Goal: Information Seeking & Learning: Learn about a topic

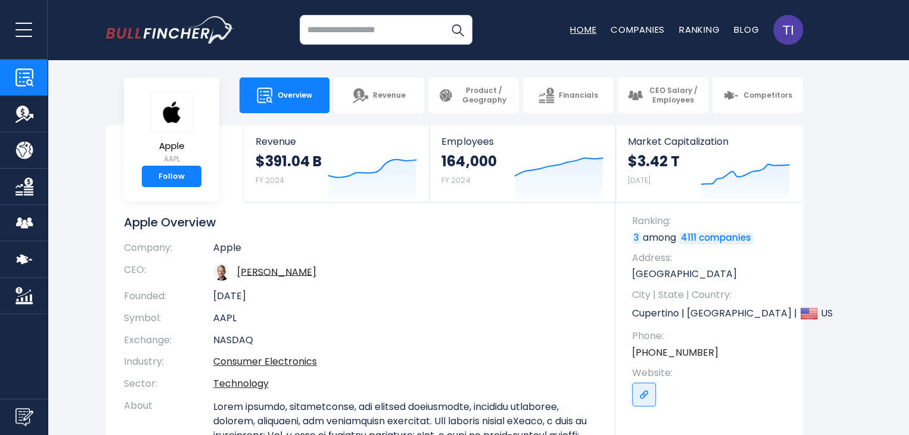
click at [571, 32] on link "Home" at bounding box center [583, 29] width 26 height 13
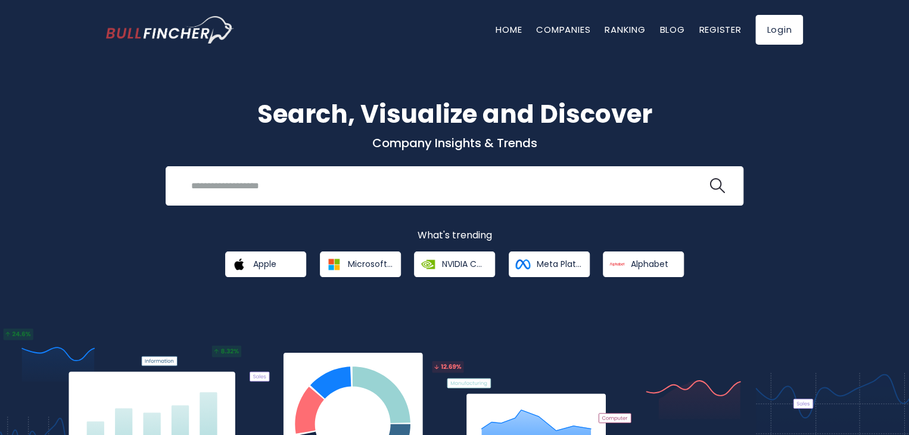
click at [572, 38] on nav "Home Companies Ranking Blog Register Login" at bounding box center [650, 30] width 308 height 30
click at [573, 30] on link "Companies" at bounding box center [563, 29] width 54 height 13
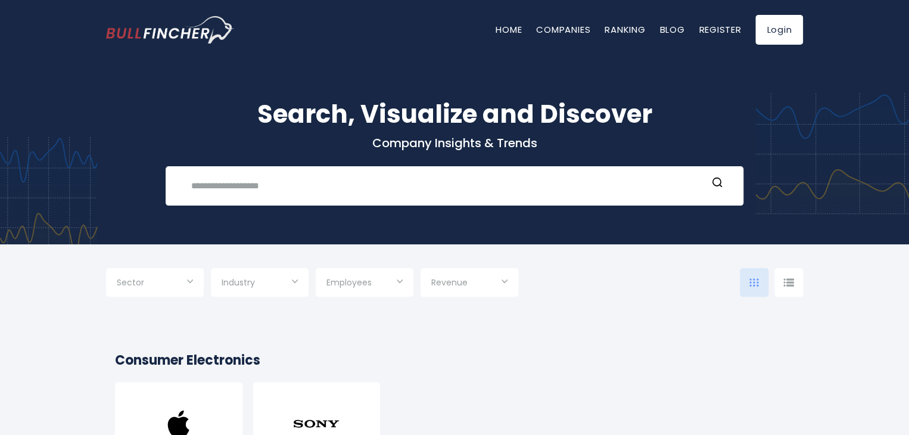
click at [627, 43] on nav "Home Companies Ranking Blog Register Login" at bounding box center [650, 30] width 308 height 30
click at [627, 37] on nav "Home Companies Ranking Blog Register Login" at bounding box center [650, 30] width 308 height 30
click at [628, 34] on link "Ranking" at bounding box center [625, 29] width 41 height 13
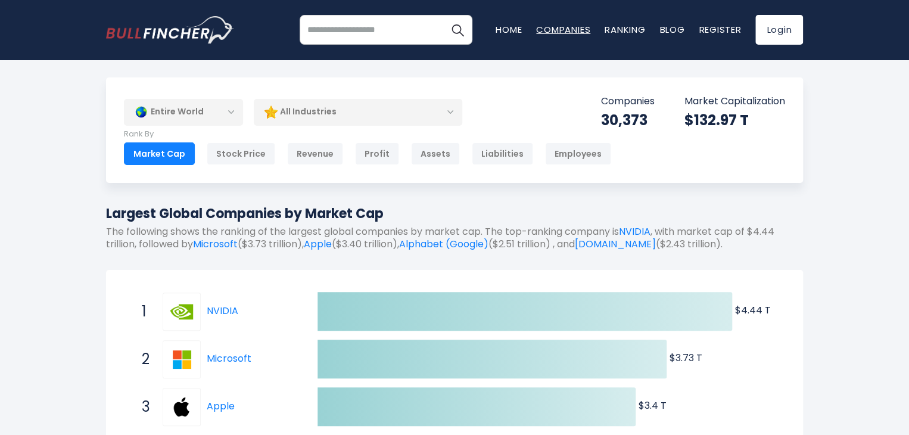
click at [582, 24] on link "Companies" at bounding box center [563, 29] width 54 height 13
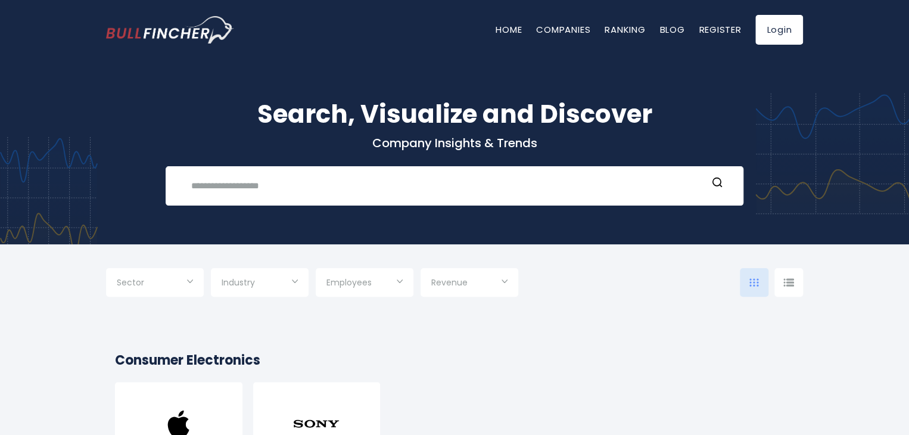
scroll to position [179, 0]
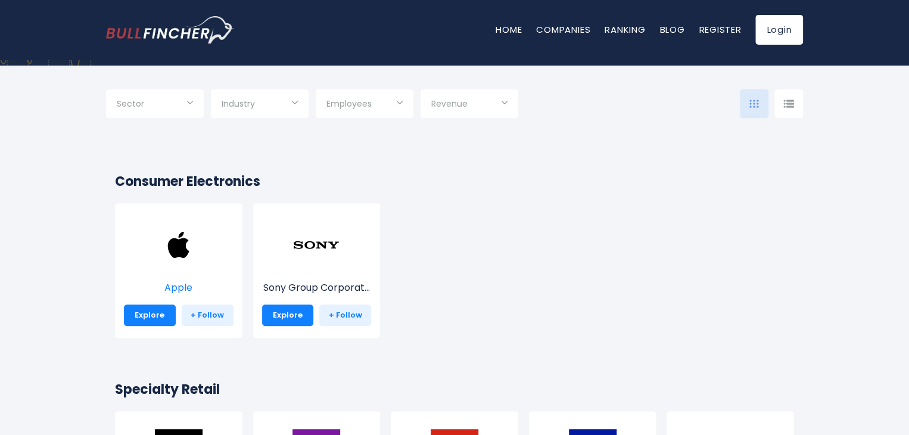
click at [200, 224] on img at bounding box center [179, 245] width 48 height 48
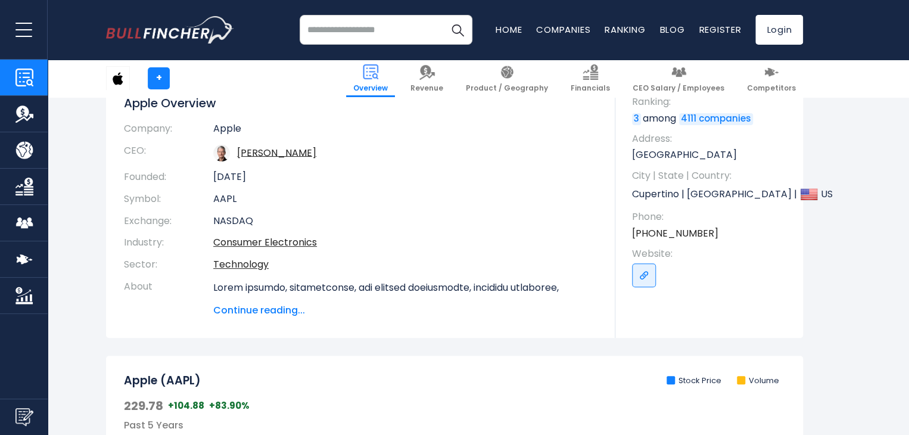
scroll to position [238, 0]
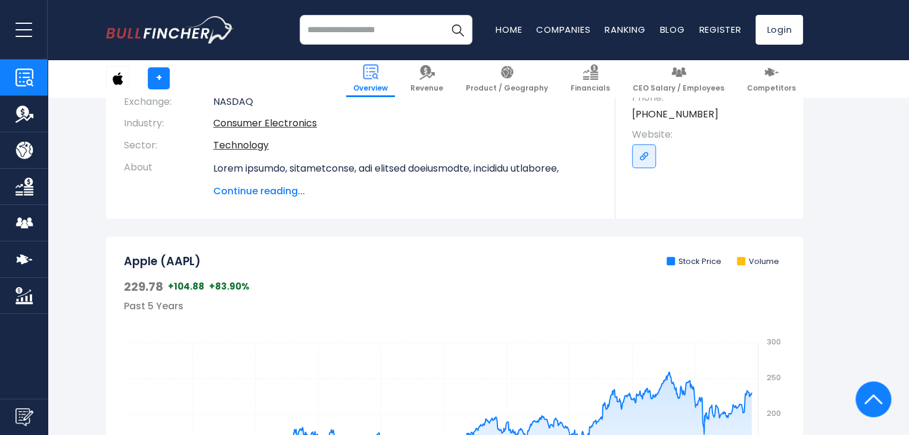
click at [271, 197] on span "Continue reading..." at bounding box center [405, 191] width 384 height 14
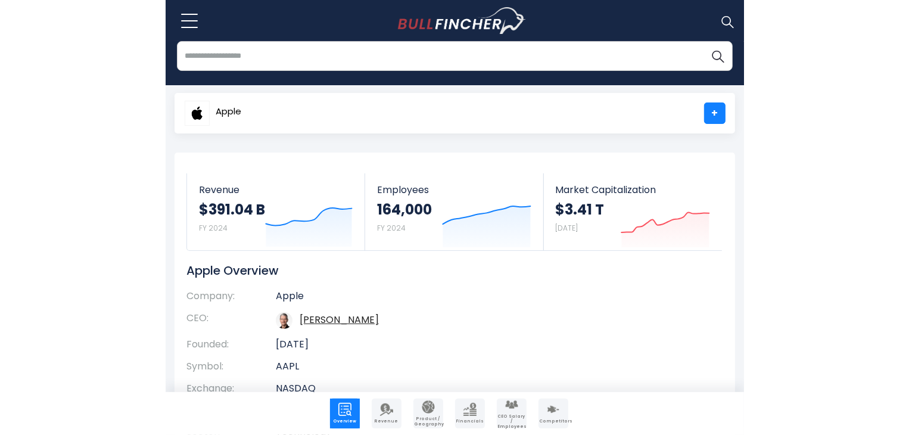
scroll to position [0, 0]
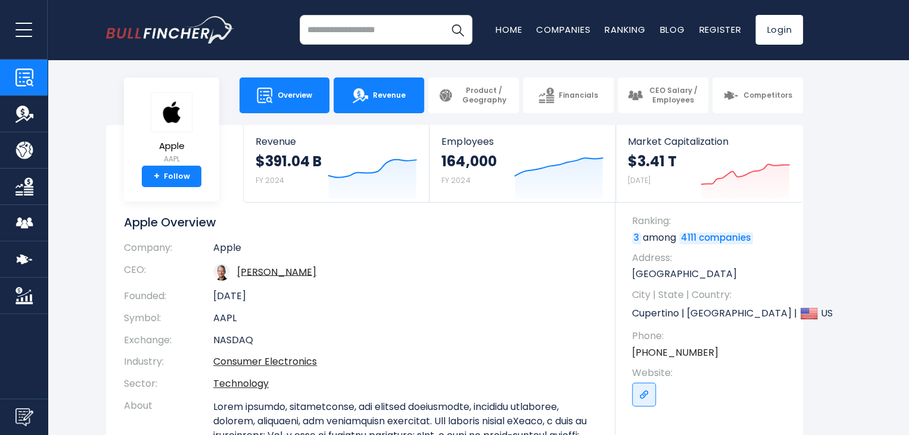
click at [385, 105] on link "Revenue" at bounding box center [379, 95] width 91 height 36
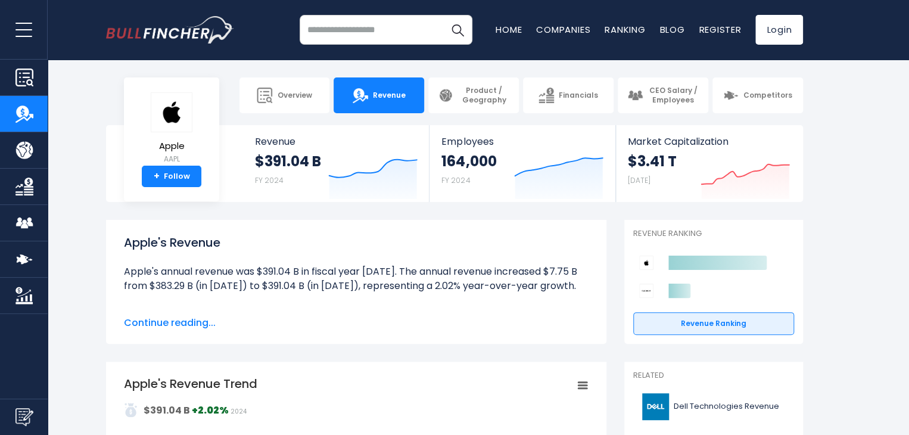
click at [180, 321] on span "Continue reading..." at bounding box center [356, 323] width 465 height 14
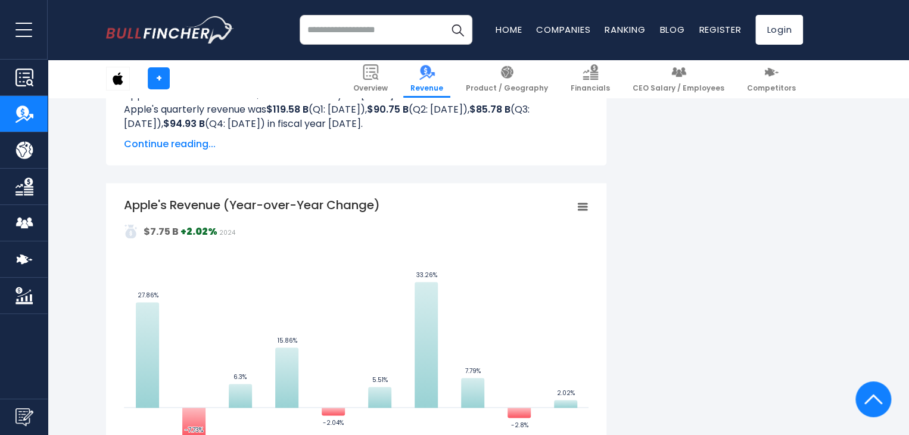
scroll to position [894, 0]
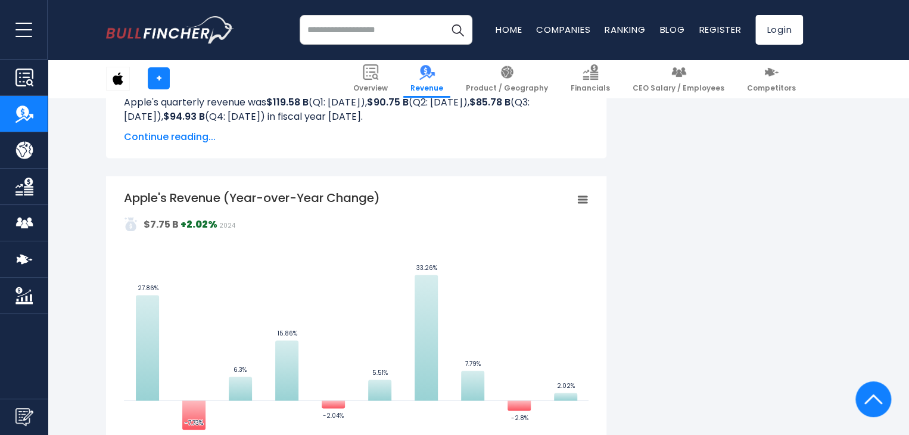
click at [164, 144] on span "Continue reading..." at bounding box center [356, 137] width 465 height 14
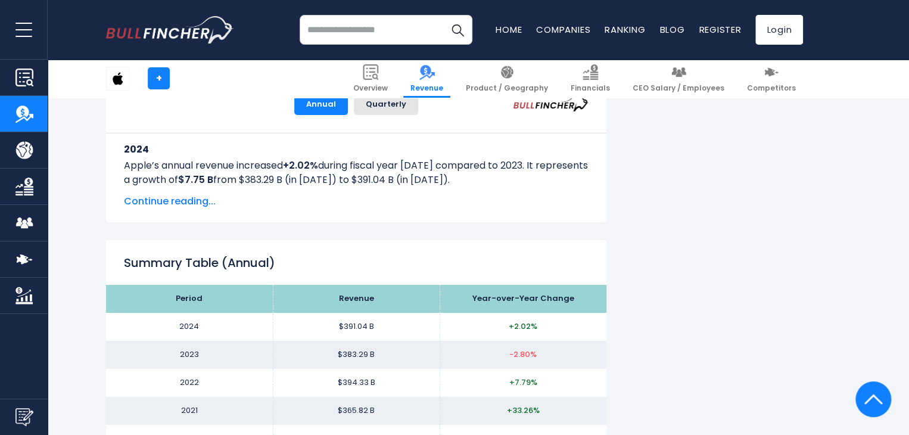
scroll to position [1967, 0]
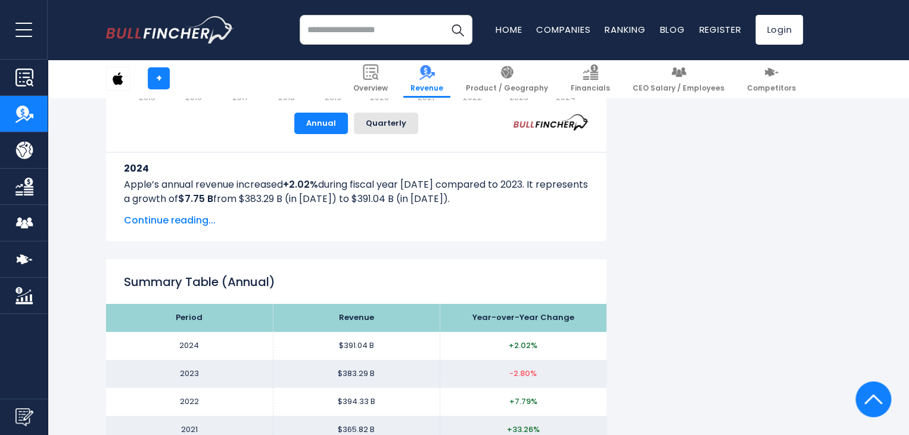
click at [167, 213] on div "2024 Apple’s annual revenue increased +2.02% during fiscal year [DATE] compared…" at bounding box center [356, 181] width 465 height 94
click at [164, 220] on span "Continue reading..." at bounding box center [356, 220] width 465 height 14
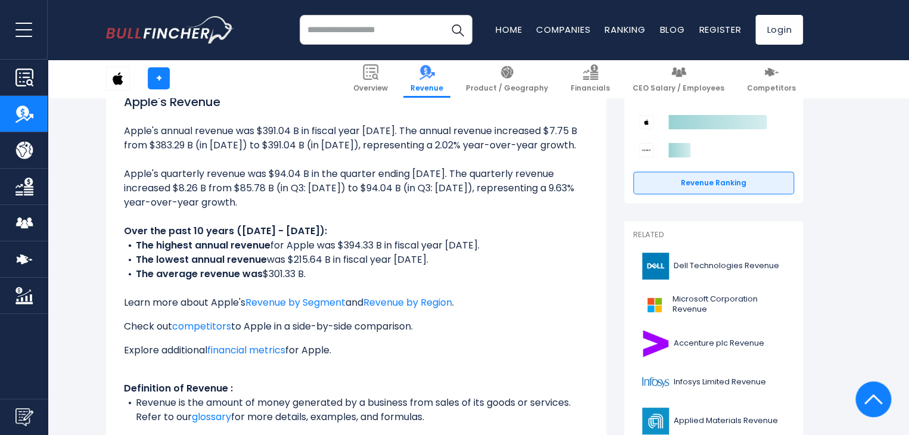
scroll to position [0, 0]
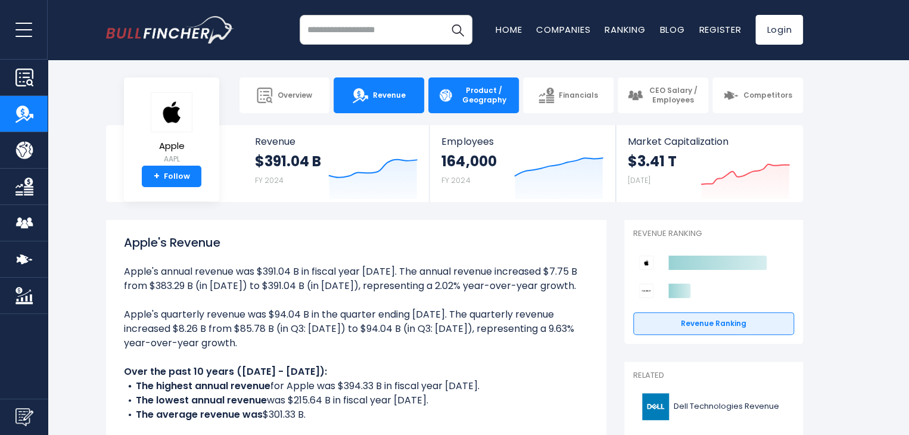
click at [461, 103] on span "Product / Geography" at bounding box center [483, 95] width 51 height 18
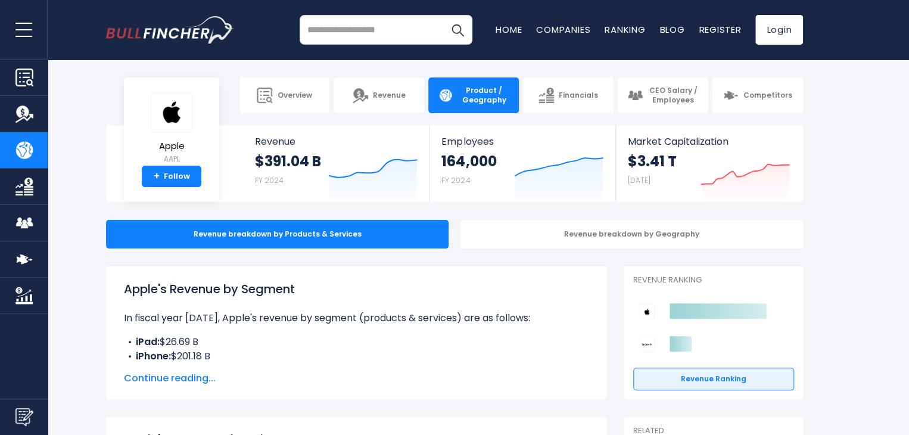
click at [172, 377] on span "Continue reading..." at bounding box center [356, 378] width 465 height 14
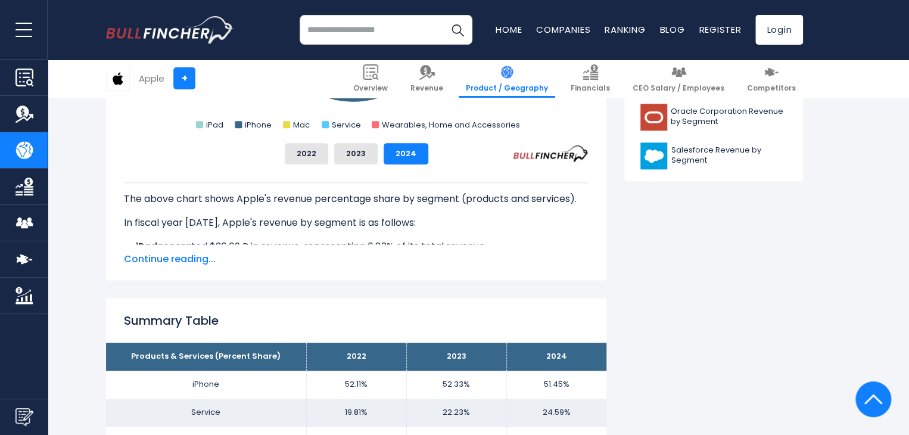
scroll to position [656, 0]
click at [186, 263] on span "Continue reading..." at bounding box center [356, 258] width 465 height 14
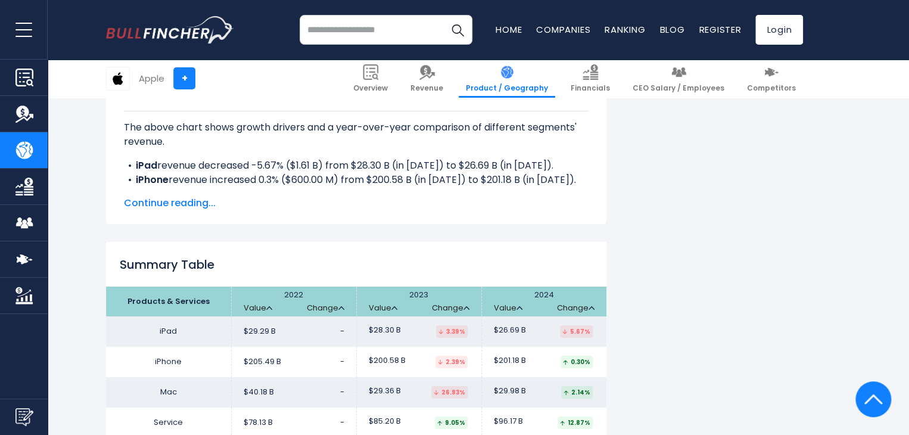
scroll to position [2026, 0]
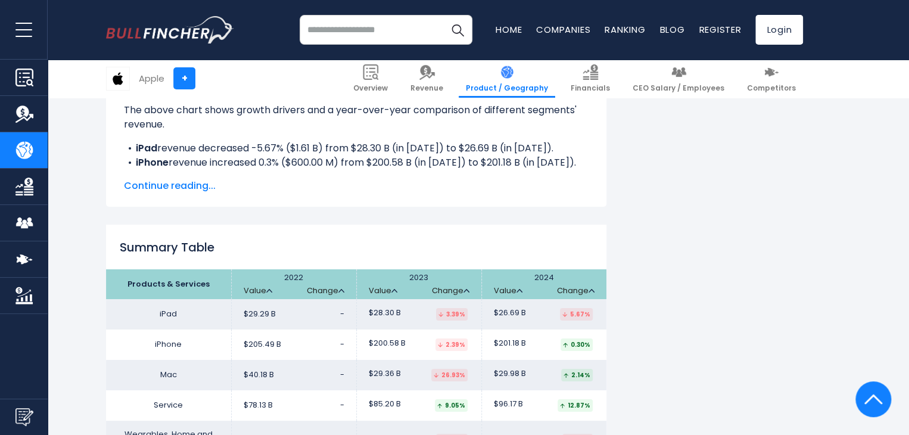
click at [188, 181] on span "Continue reading..." at bounding box center [356, 186] width 465 height 14
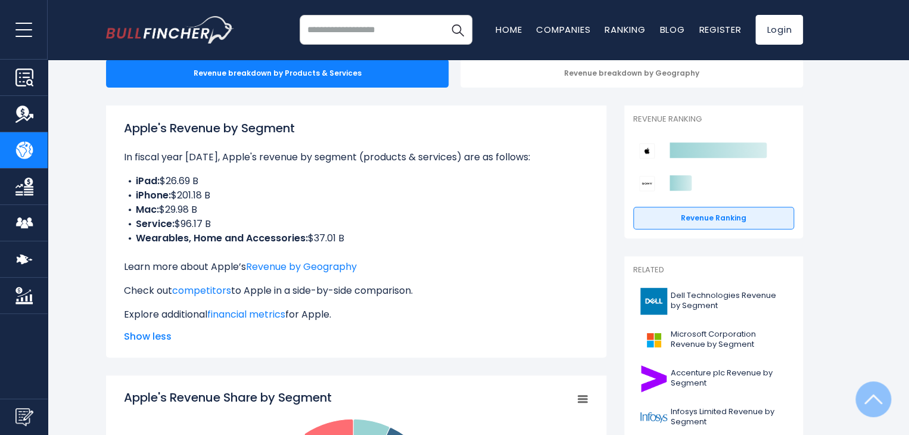
scroll to position [0, 0]
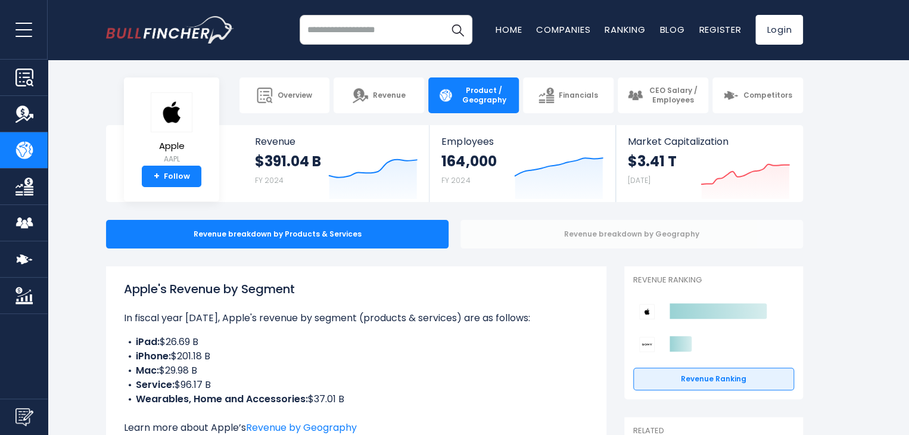
click at [533, 235] on div "Revenue breakdown by Geography" at bounding box center [632, 234] width 343 height 29
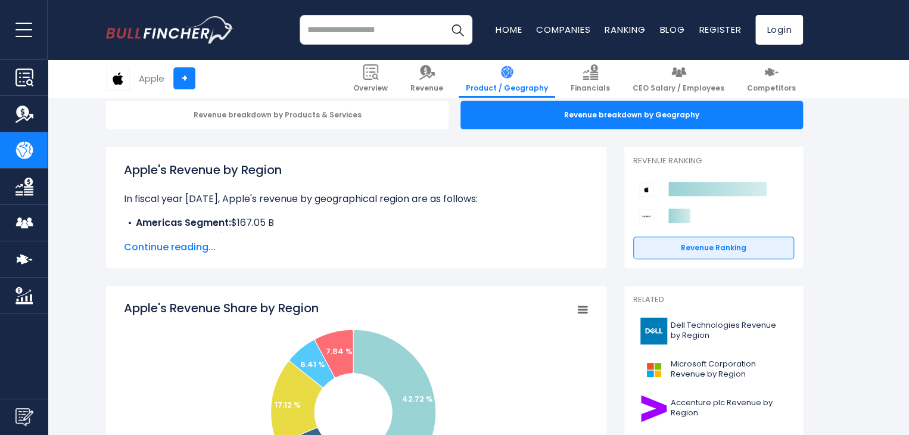
click at [153, 246] on span "Continue reading..." at bounding box center [356, 247] width 465 height 14
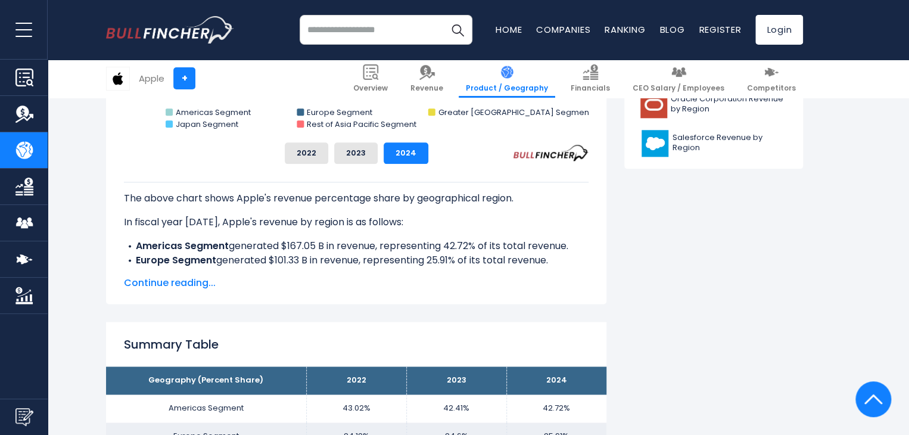
click at [181, 282] on span "Continue reading..." at bounding box center [356, 283] width 465 height 14
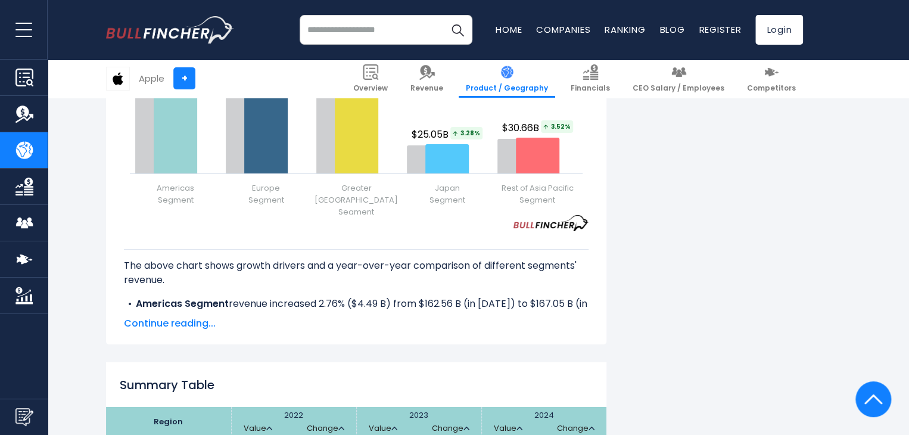
scroll to position [2026, 0]
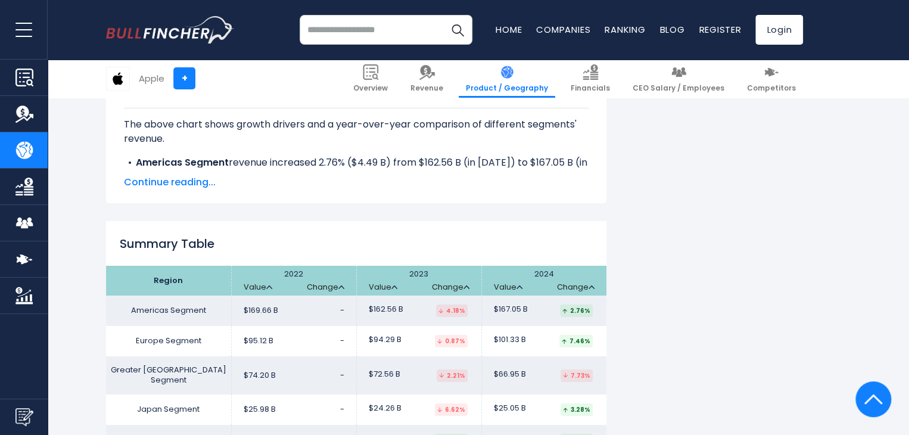
click at [181, 183] on span "Continue reading..." at bounding box center [356, 182] width 465 height 14
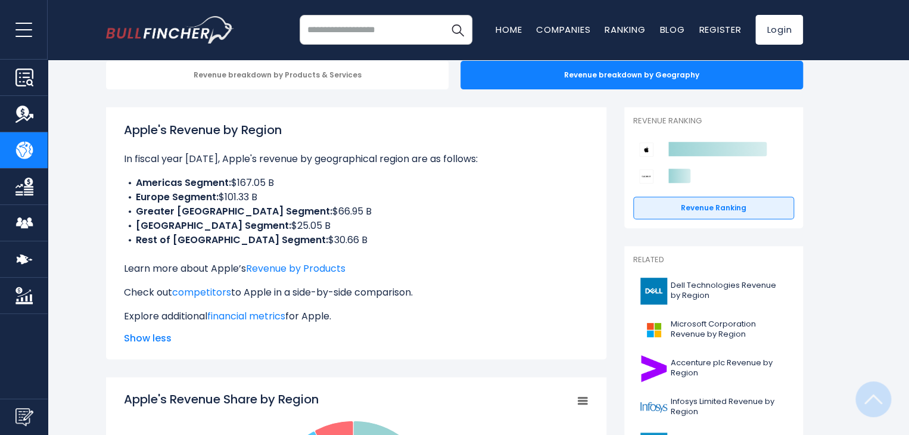
scroll to position [0, 0]
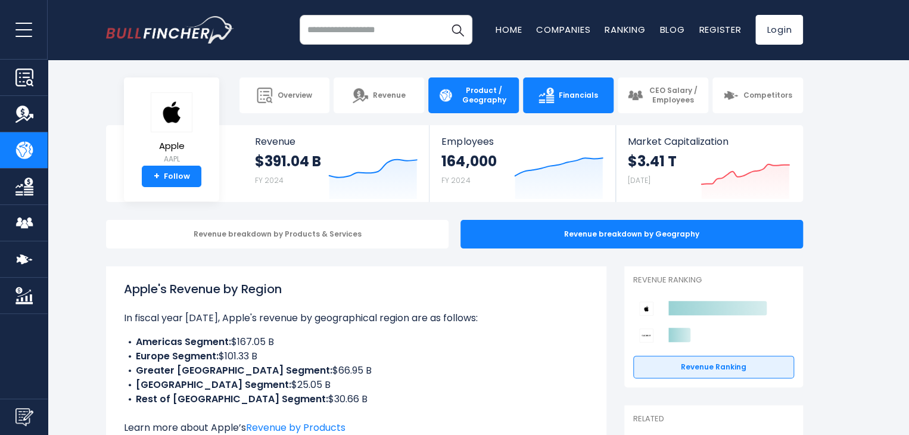
click at [572, 85] on link "Financials" at bounding box center [568, 95] width 91 height 36
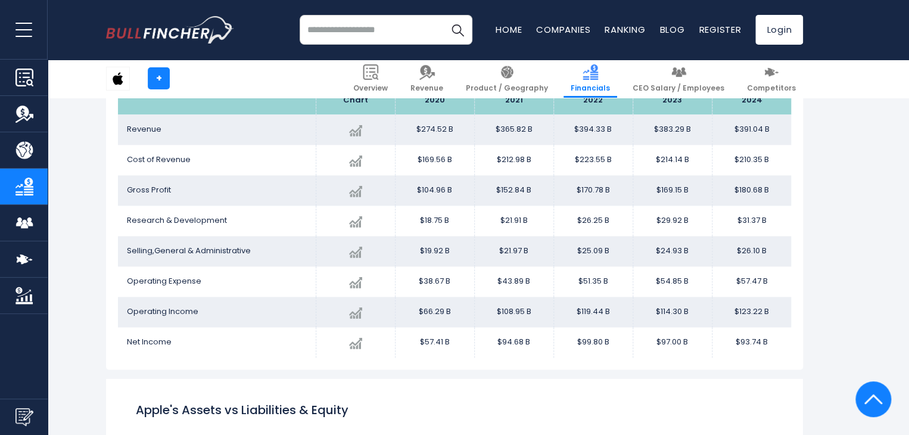
scroll to position [596, 0]
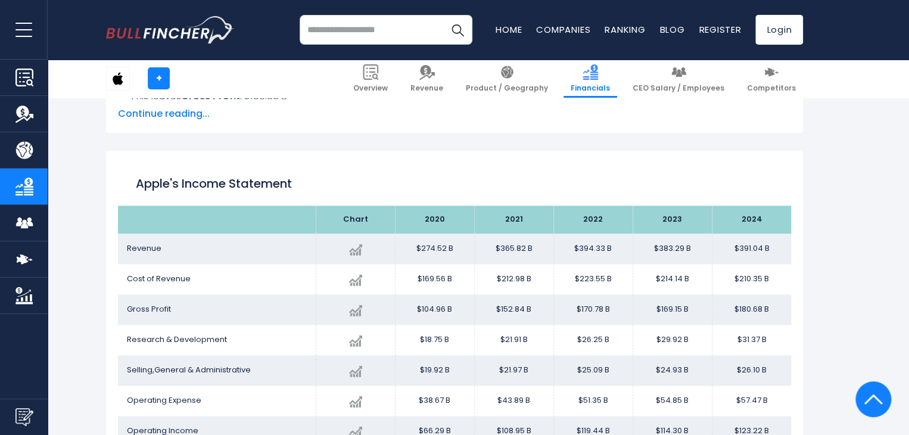
click at [155, 114] on span "Continue reading..." at bounding box center [454, 114] width 673 height 14
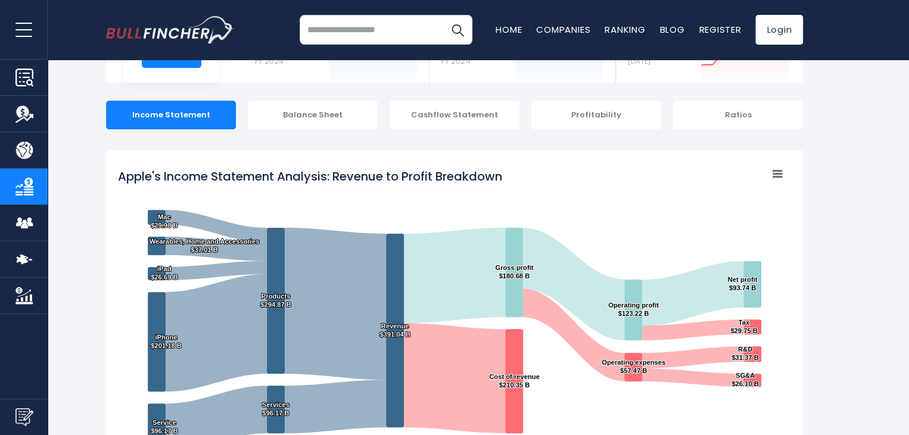
scroll to position [0, 0]
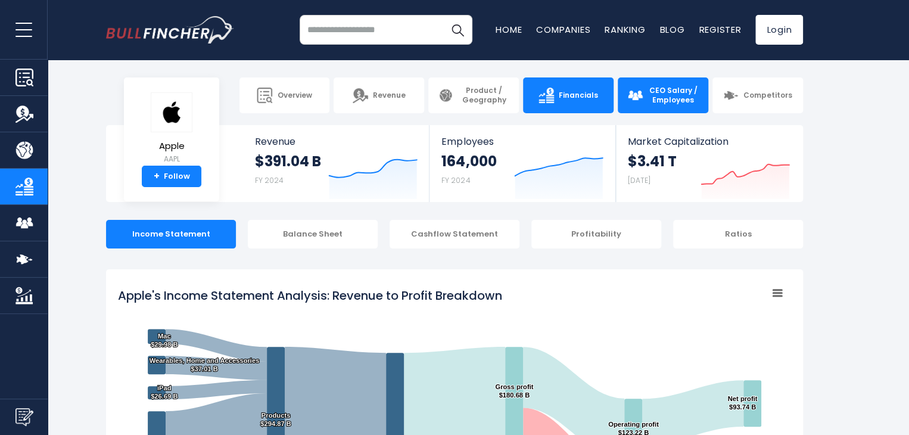
click at [679, 100] on span "CEO Salary / Employees" at bounding box center [673, 95] width 51 height 18
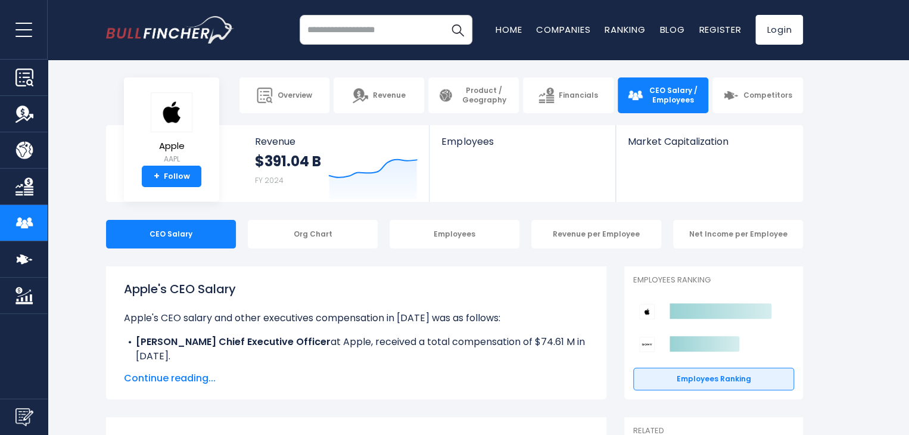
click at [167, 375] on span "Continue reading..." at bounding box center [356, 378] width 465 height 14
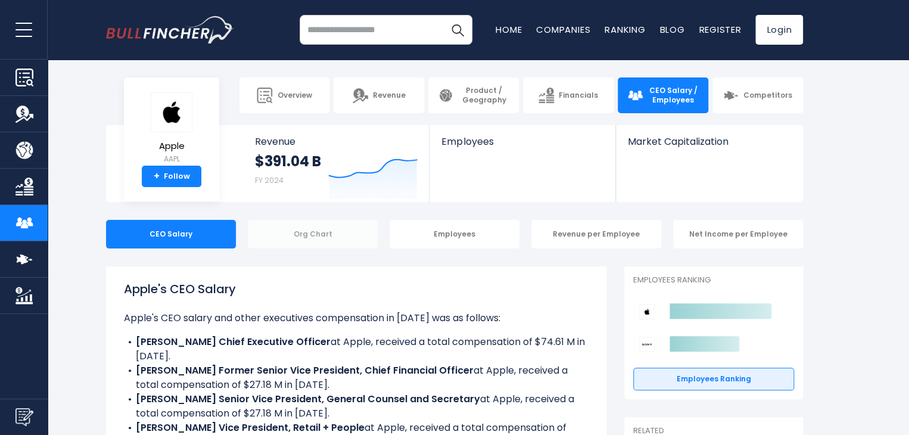
click at [324, 233] on div "Org Chart" at bounding box center [313, 234] width 130 height 29
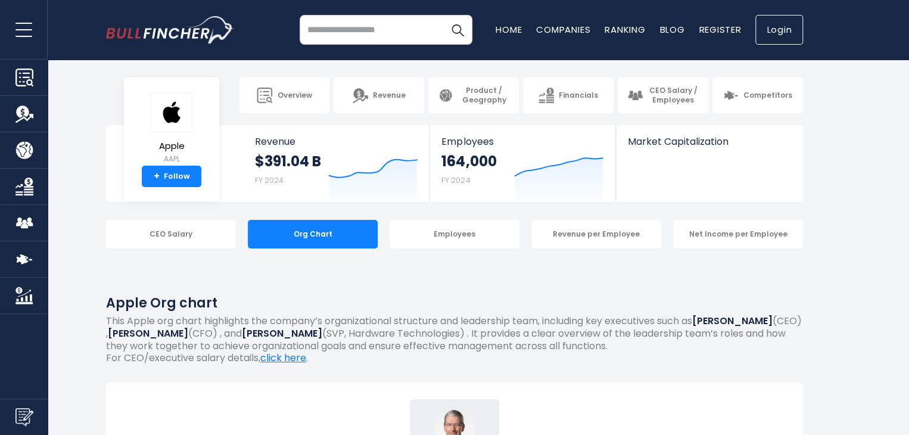
click at [774, 34] on link "Login" at bounding box center [780, 30] width 48 height 30
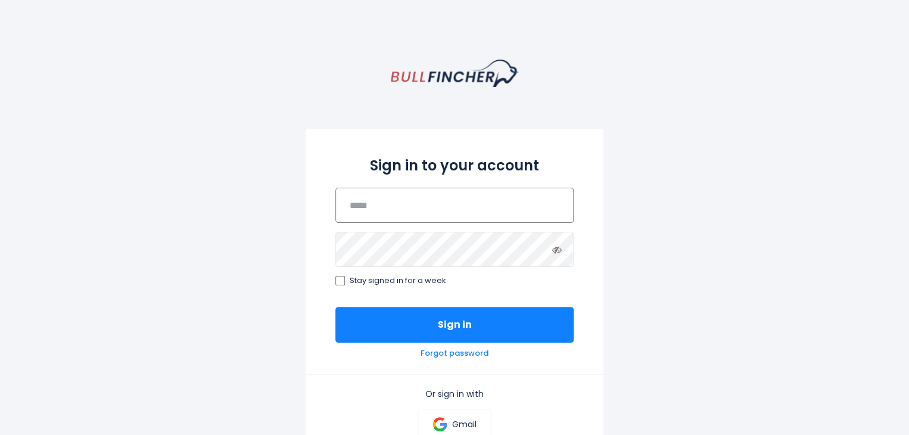
click at [417, 222] on input "email" at bounding box center [455, 205] width 238 height 35
paste input "**********"
type input "**********"
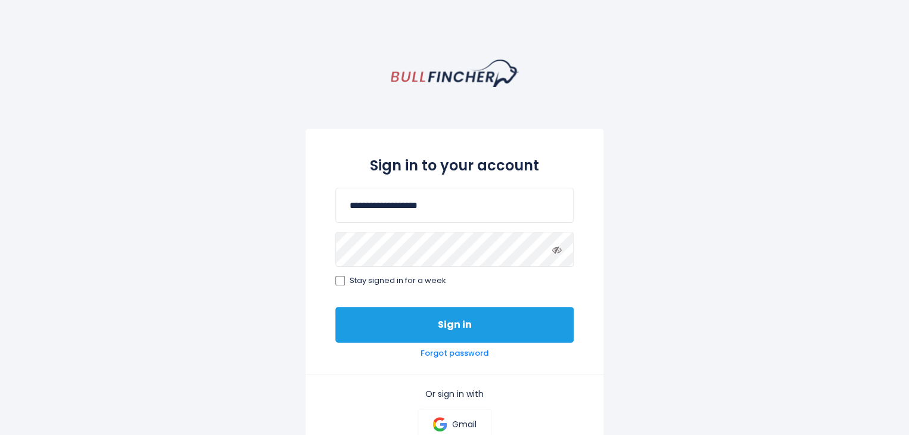
click at [358, 310] on button "Sign in" at bounding box center [455, 325] width 238 height 36
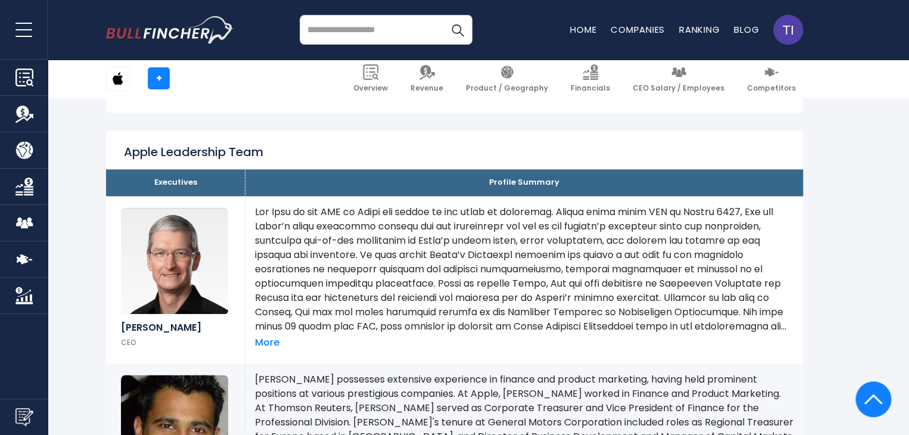
scroll to position [715, 0]
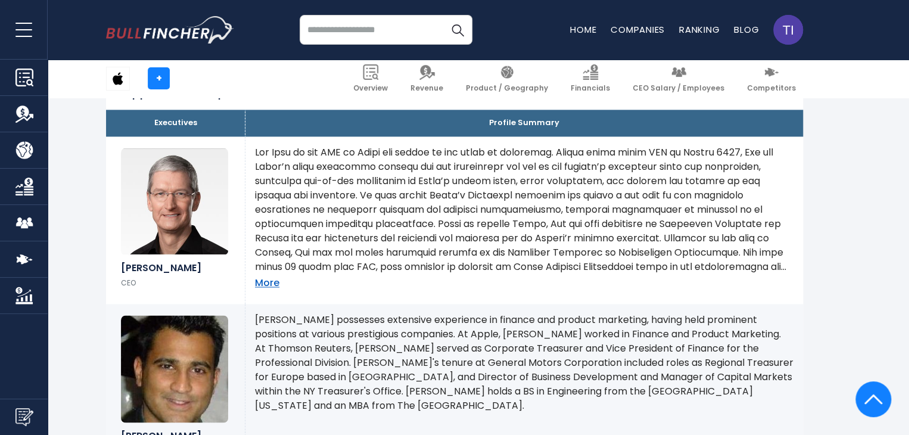
click at [270, 281] on link "More" at bounding box center [267, 283] width 24 height 13
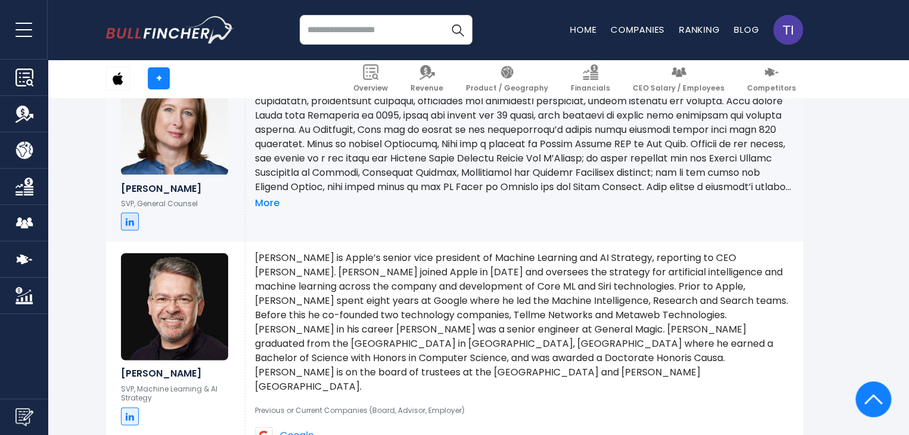
scroll to position [1371, 0]
click at [267, 204] on link "More" at bounding box center [267, 203] width 24 height 13
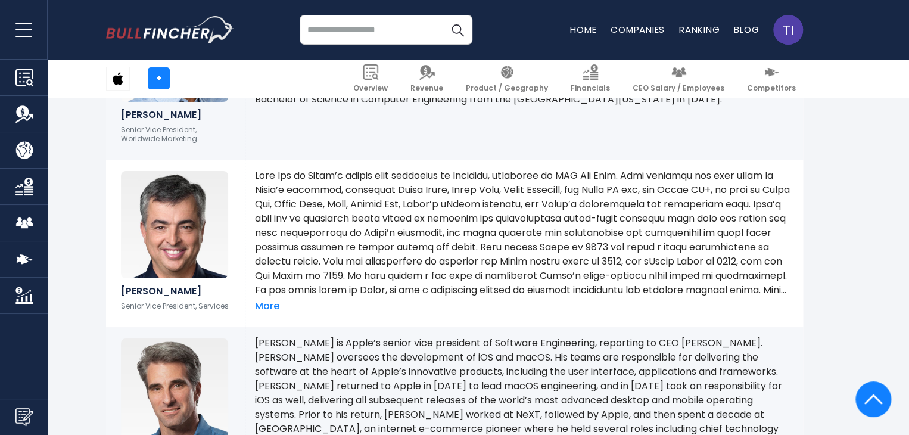
scroll to position [2324, 0]
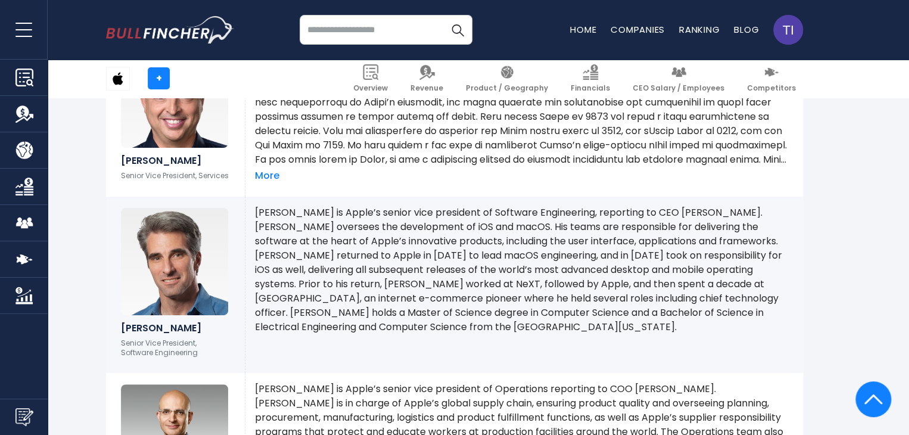
click at [269, 150] on p at bounding box center [524, 102] width 539 height 129
click at [267, 170] on link "More" at bounding box center [267, 176] width 24 height 13
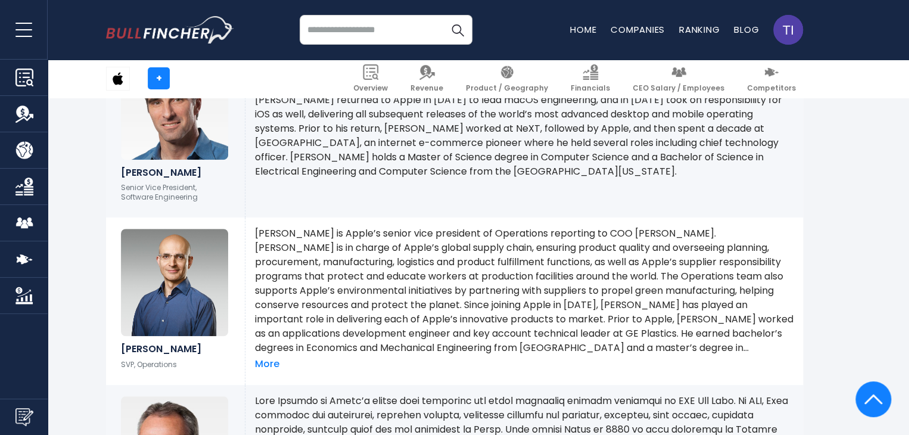
scroll to position [2682, 0]
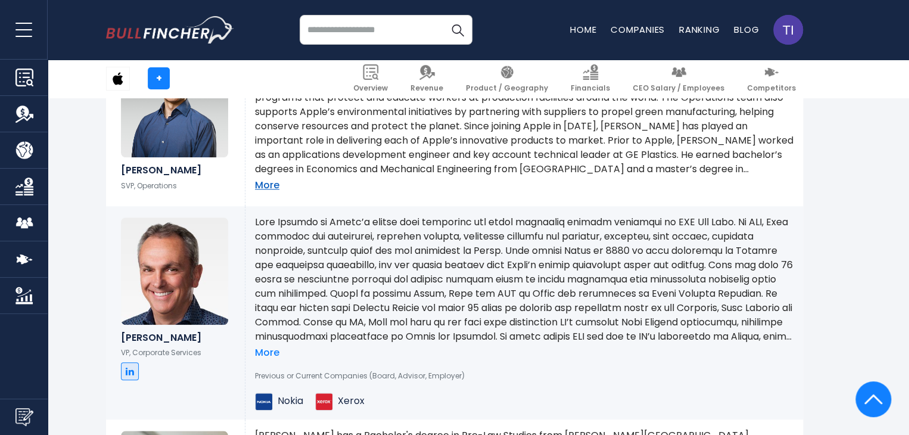
click at [269, 179] on link "More" at bounding box center [267, 185] width 24 height 13
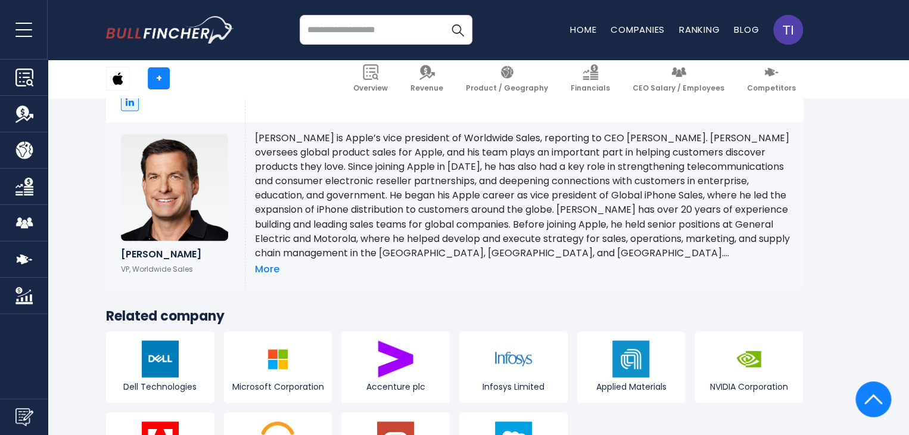
scroll to position [3278, 0]
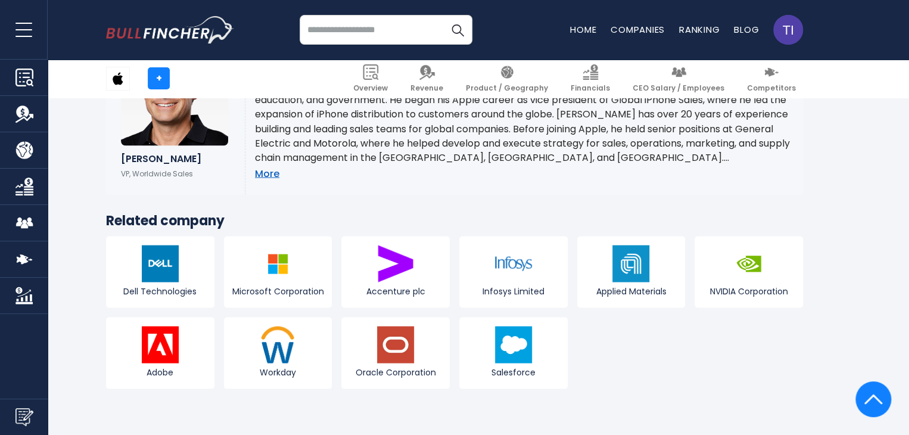
click at [270, 167] on link "More" at bounding box center [267, 173] width 24 height 13
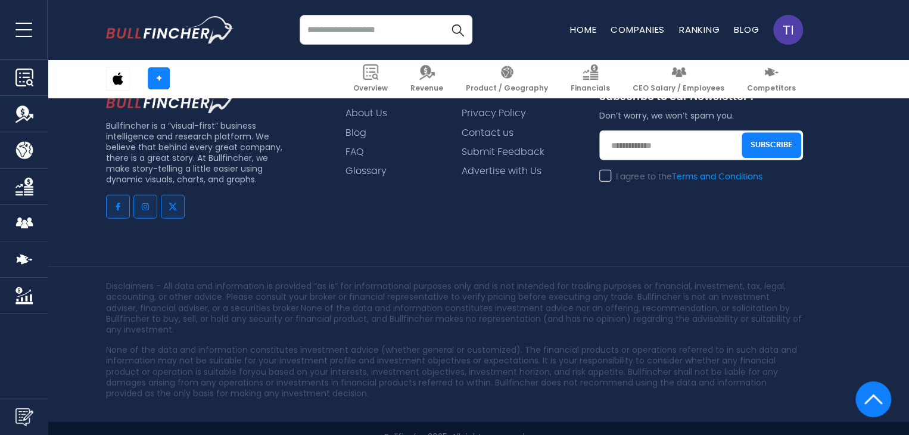
scroll to position [3848, 0]
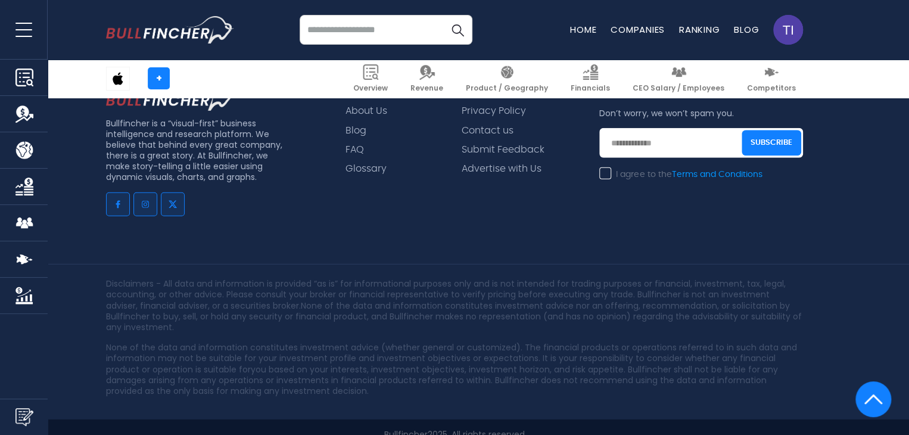
click at [869, 395] on img at bounding box center [874, 399] width 18 height 36
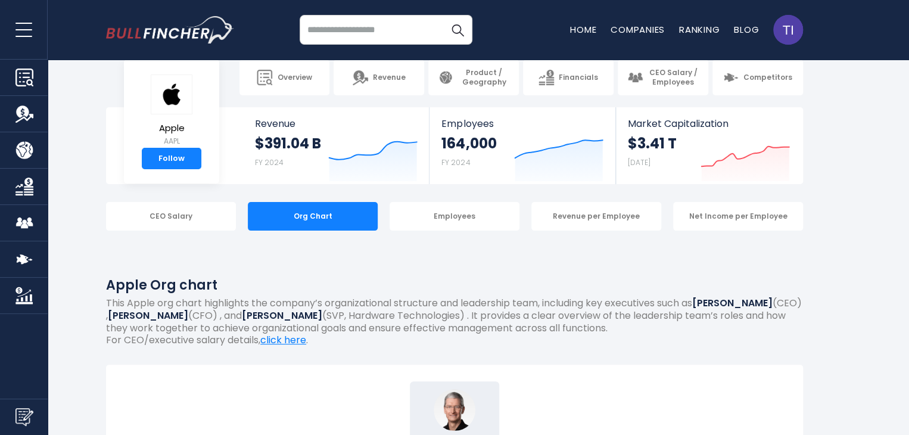
scroll to position [0, 0]
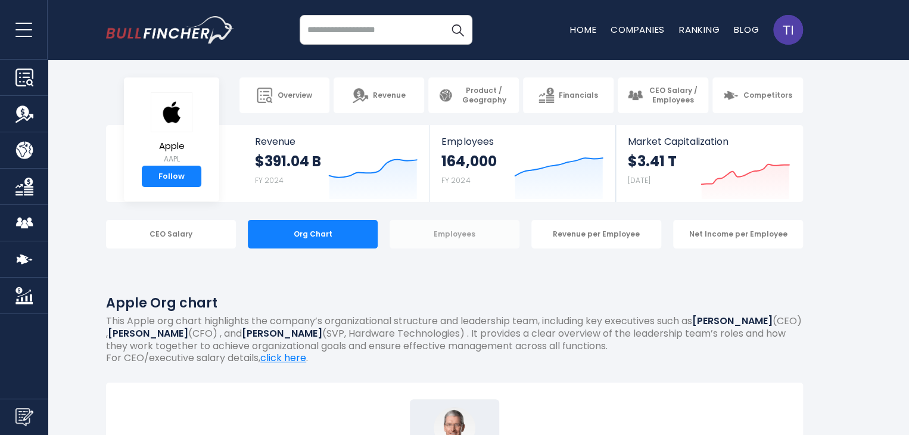
click at [457, 235] on div "Employees" at bounding box center [455, 234] width 130 height 29
